Goal: Navigation & Orientation: Understand site structure

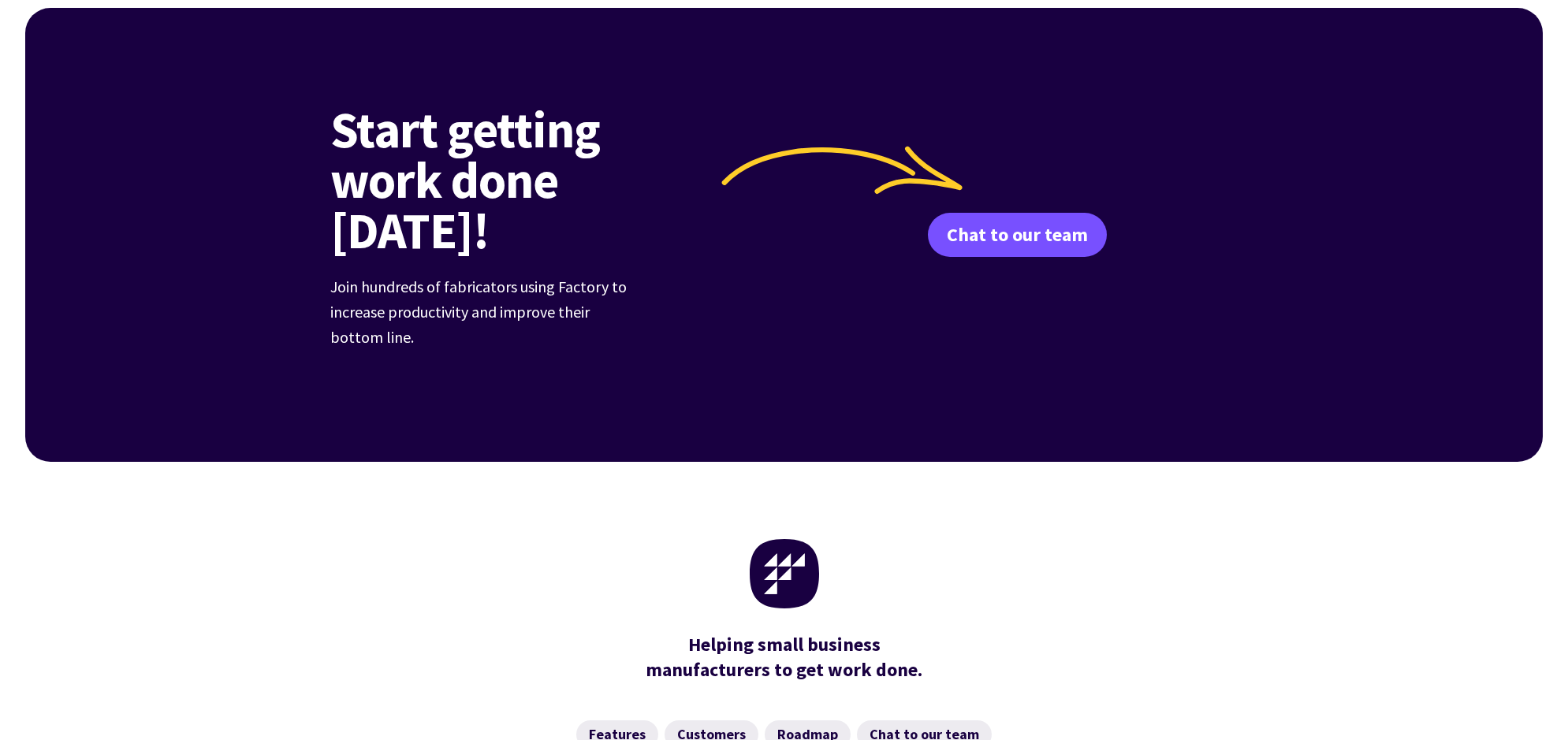
scroll to position [6136, 0]
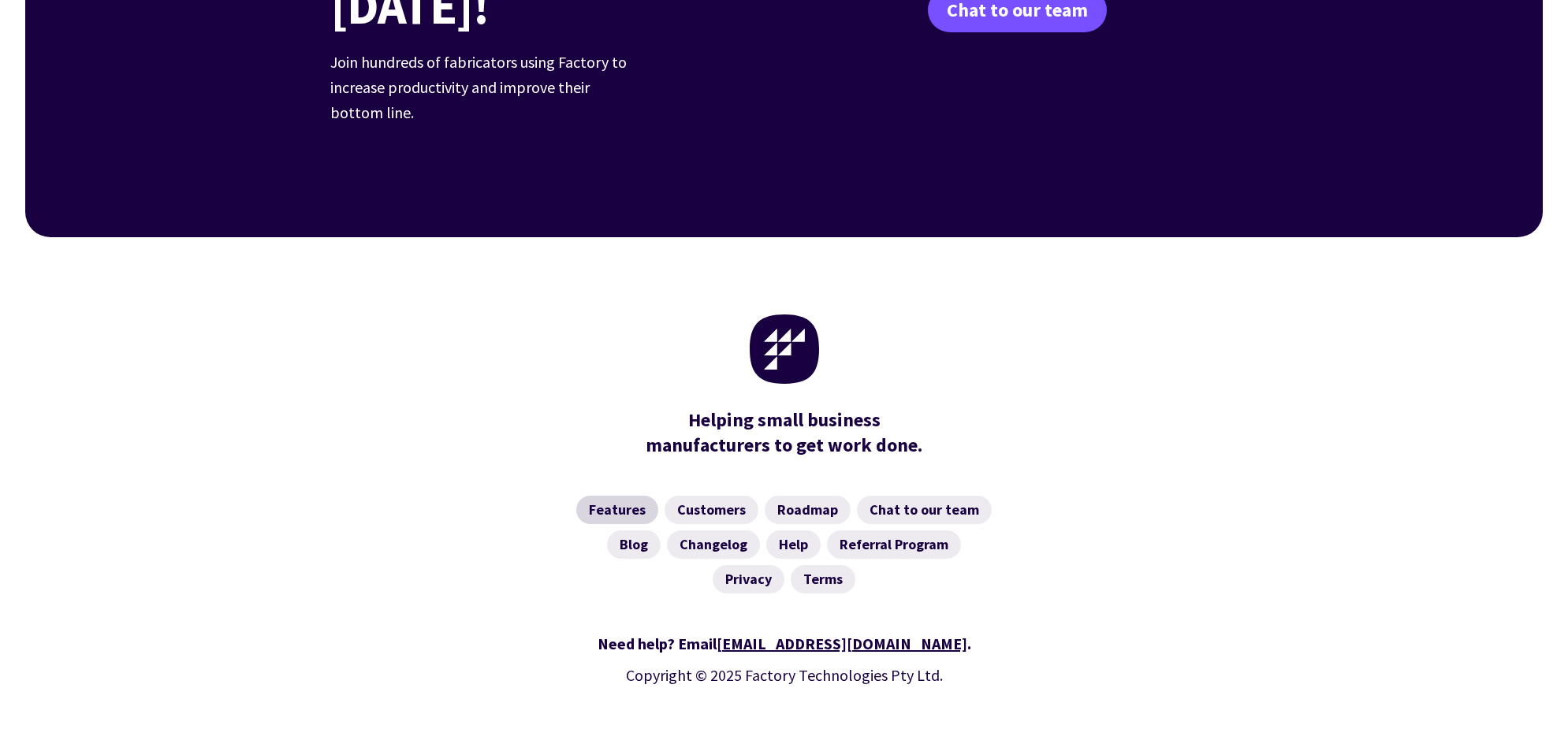
click at [605, 496] on link "Features" at bounding box center [617, 510] width 82 height 28
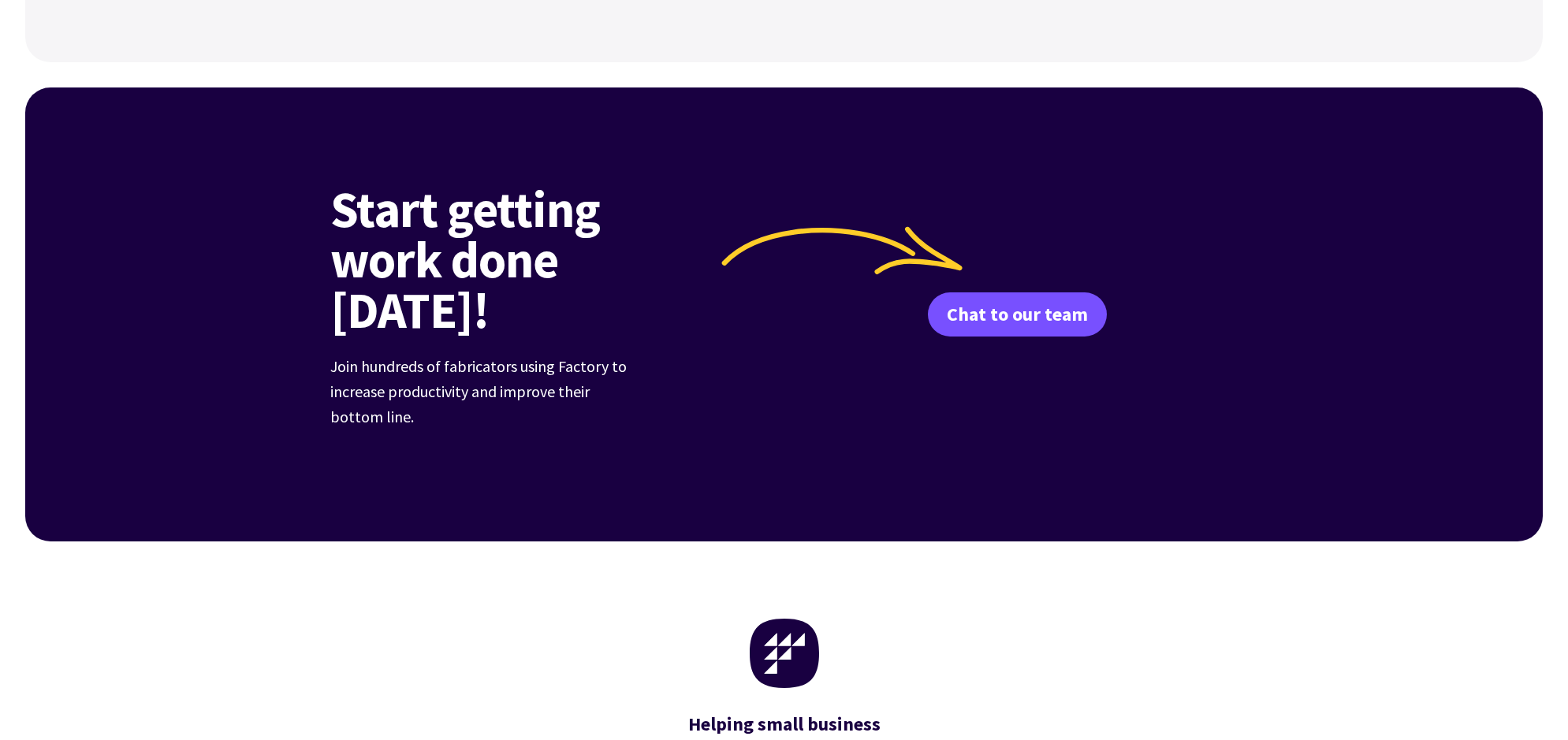
scroll to position [2433, 0]
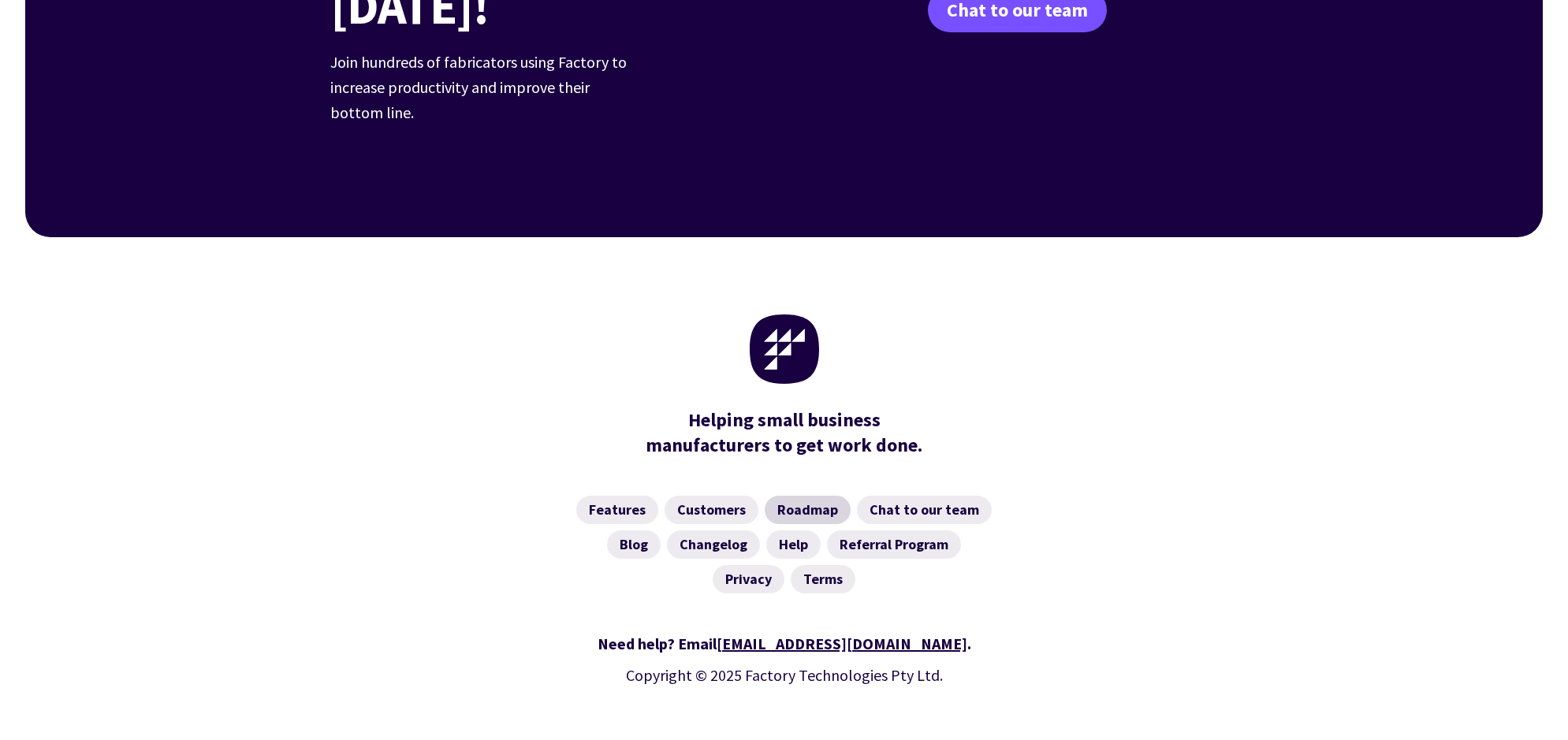
click at [791, 496] on link "Roadmap" at bounding box center [807, 510] width 86 height 28
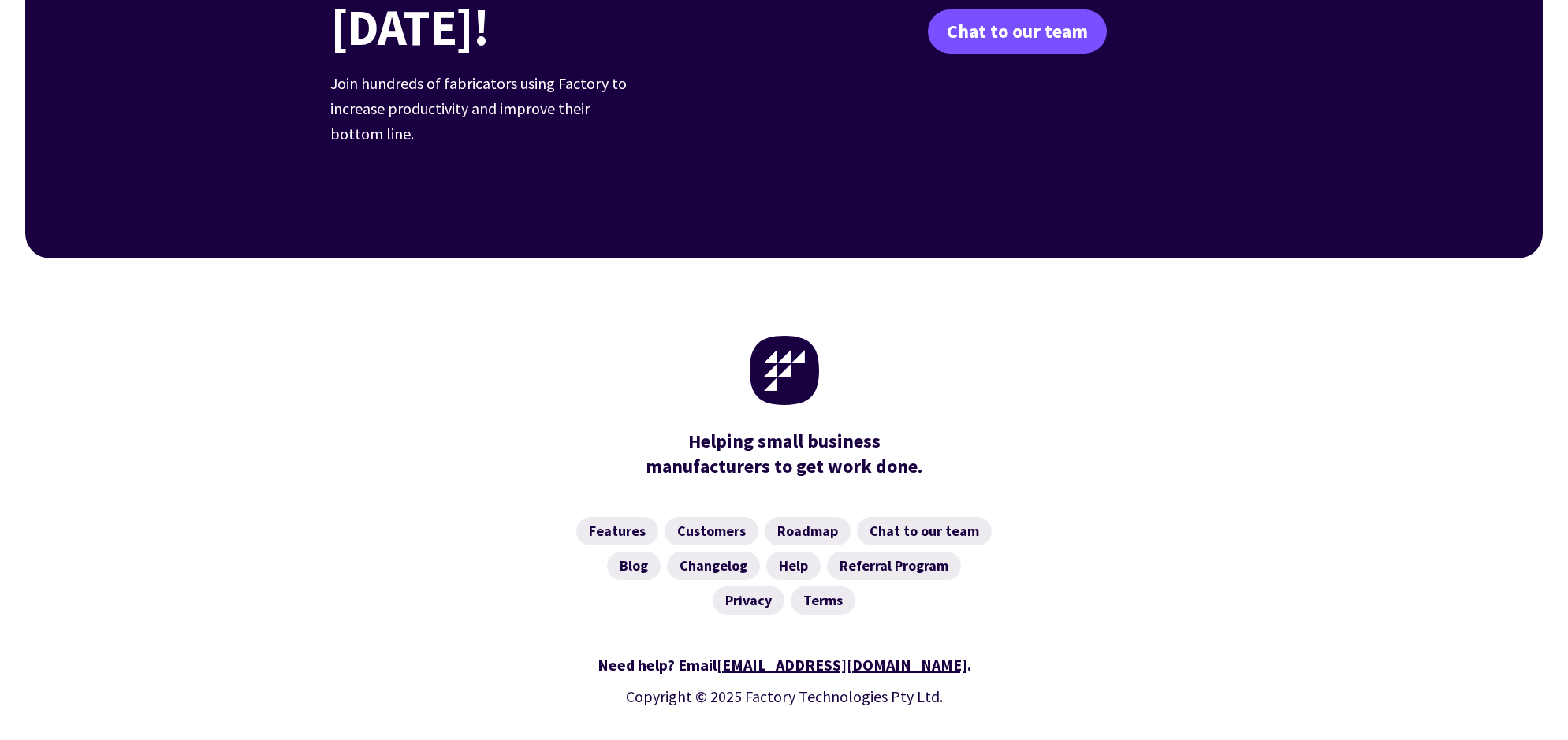
scroll to position [3355, 0]
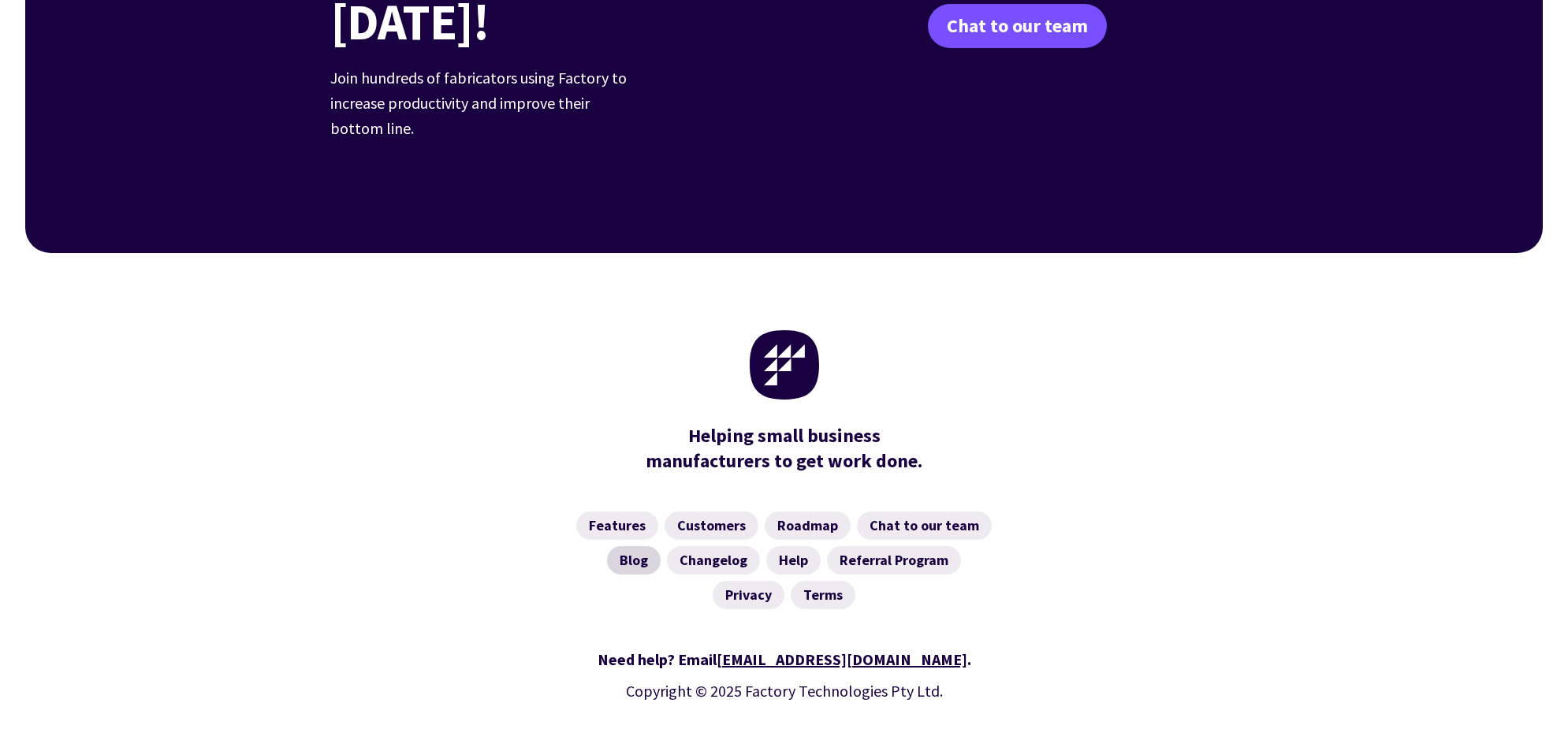
click at [639, 546] on link "Blog" at bounding box center [634, 560] width 54 height 28
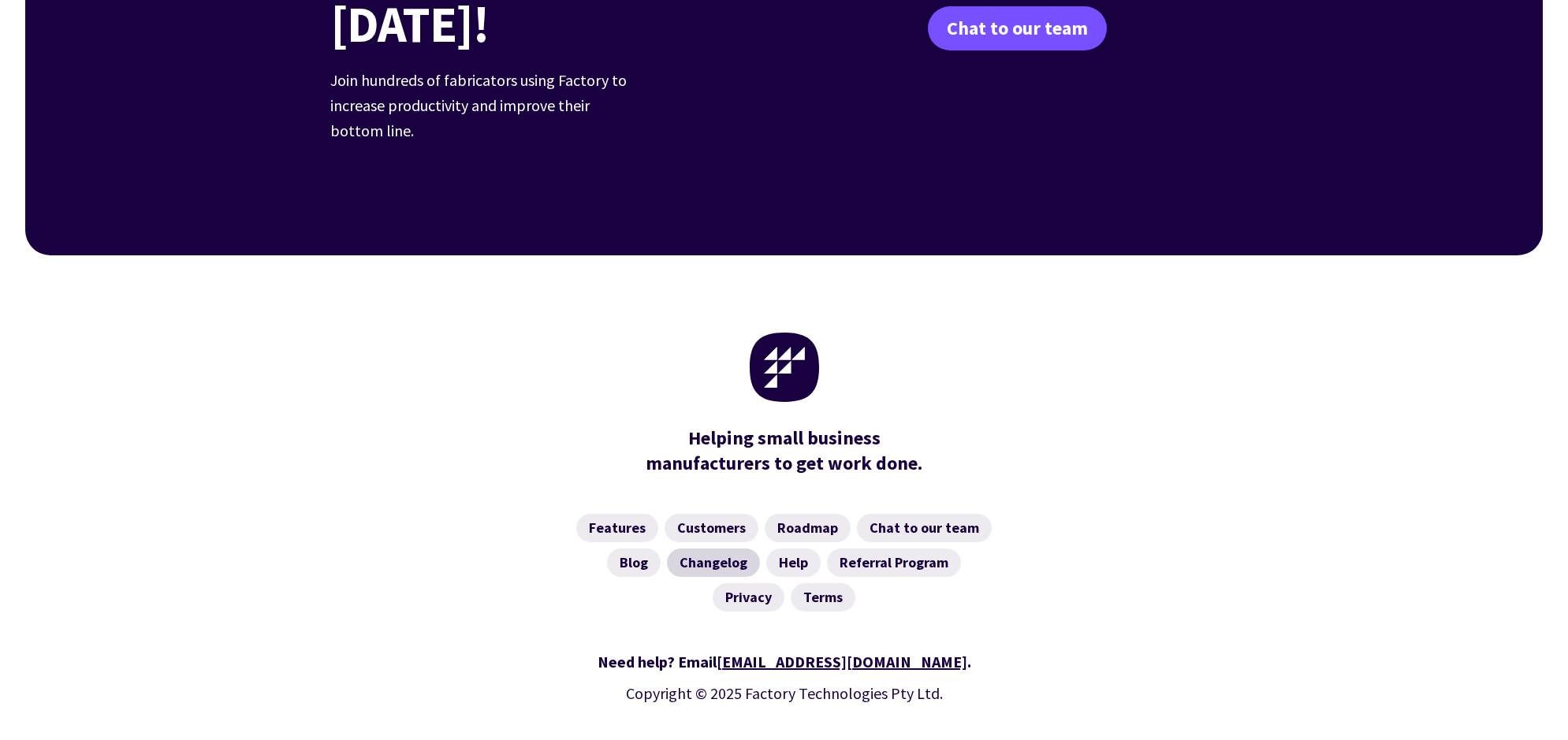
click at [731, 549] on link "Changelog" at bounding box center [713, 563] width 93 height 28
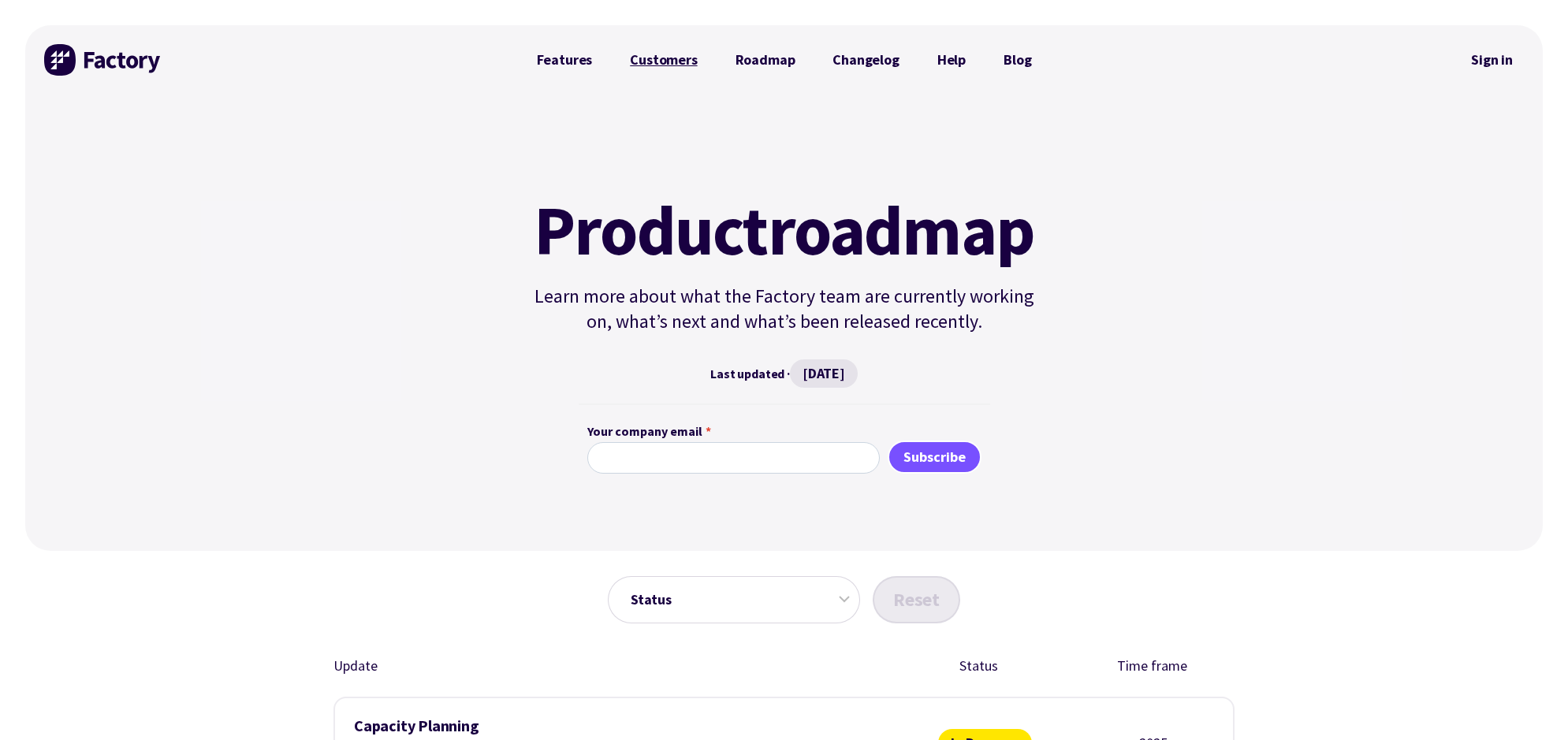
click at [681, 57] on link "Customers" at bounding box center [664, 60] width 105 height 32
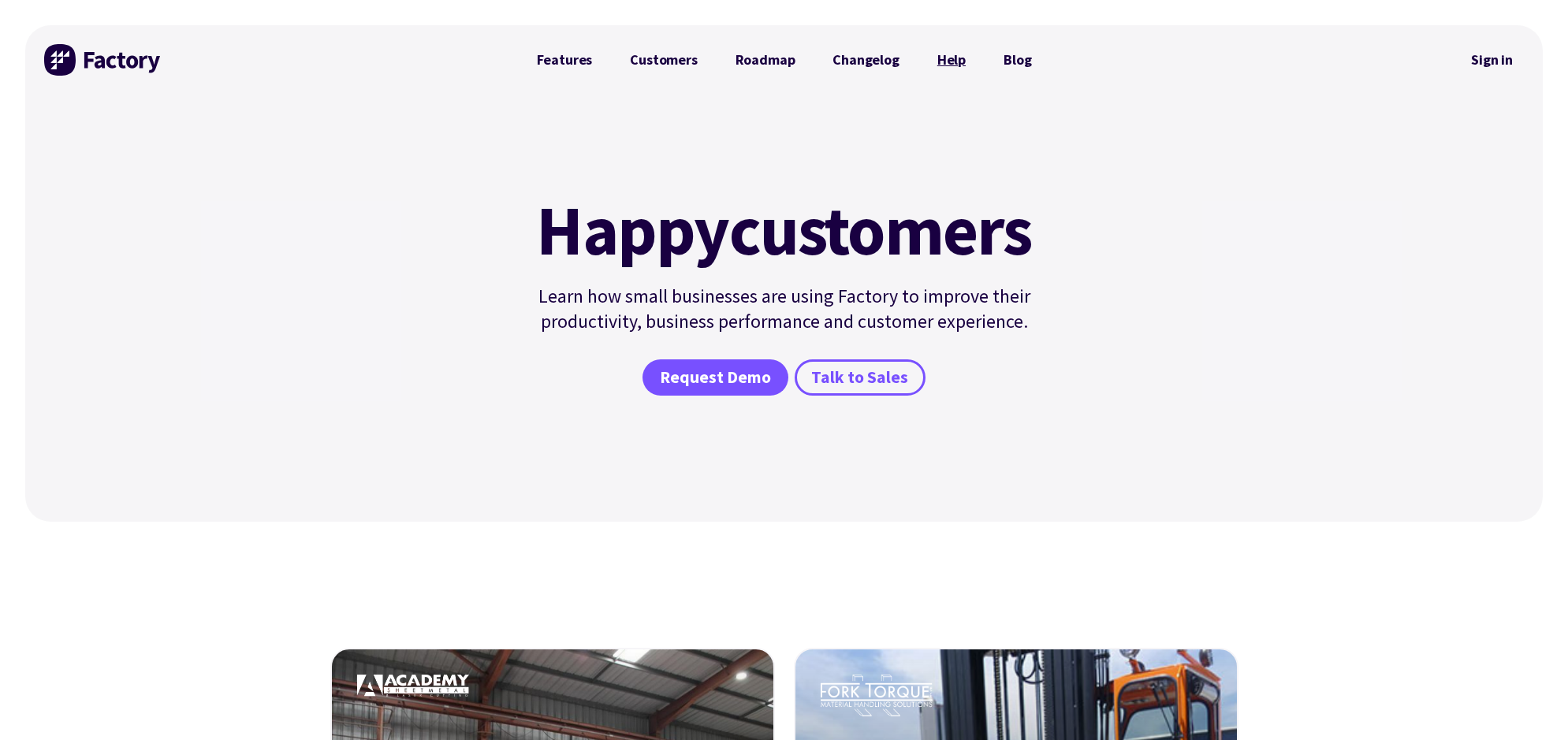
click at [941, 62] on link "Help" at bounding box center [951, 60] width 66 height 32
